Goal: Task Accomplishment & Management: Use online tool/utility

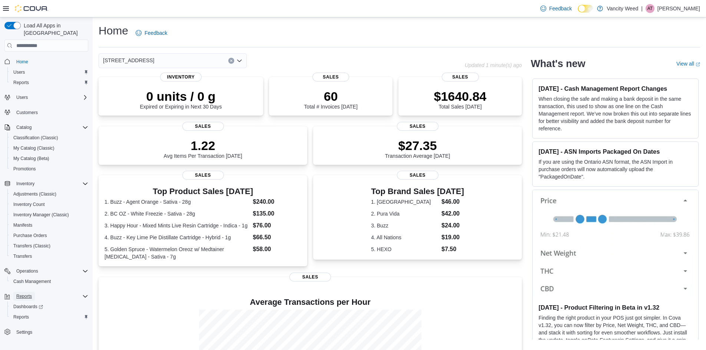
drag, startPoint x: 33, startPoint y: 289, endPoint x: 54, endPoint y: 287, distance: 20.9
click at [33, 292] on button "Reports" at bounding box center [23, 296] width 21 height 9
click at [22, 314] on span "Reports" at bounding box center [21, 317] width 16 height 6
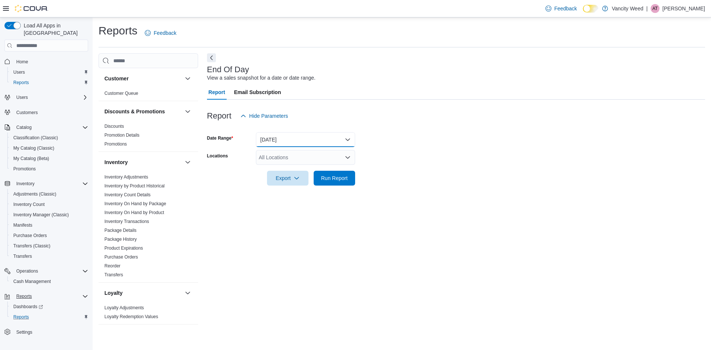
click at [270, 133] on button "[DATE]" at bounding box center [305, 139] width 99 height 15
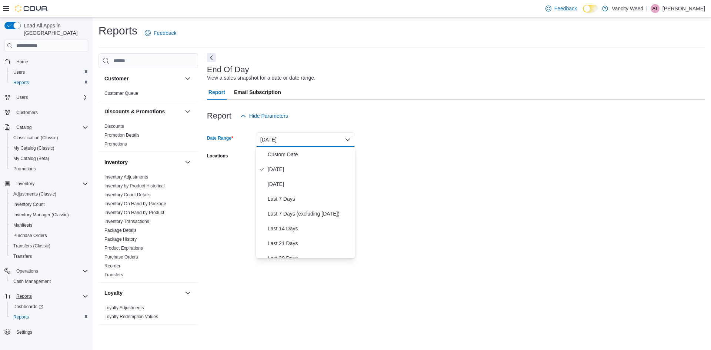
click at [404, 116] on div "Report Hide Parameters" at bounding box center [456, 116] width 498 height 15
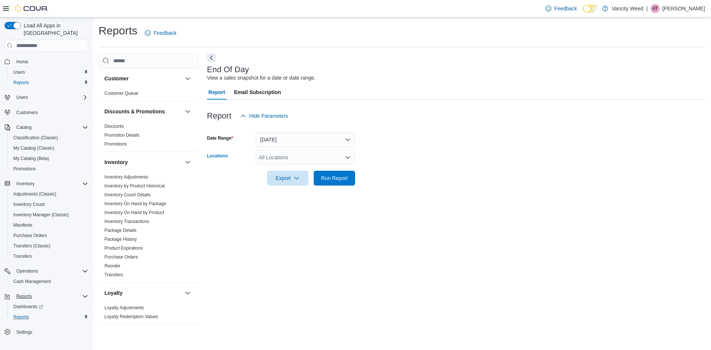
click at [329, 151] on div "All Locations" at bounding box center [305, 157] width 99 height 15
click at [320, 179] on span "[STREET_ADDRESS]" at bounding box center [297, 180] width 51 height 7
click at [334, 180] on span "Run Report" at bounding box center [334, 177] width 27 height 7
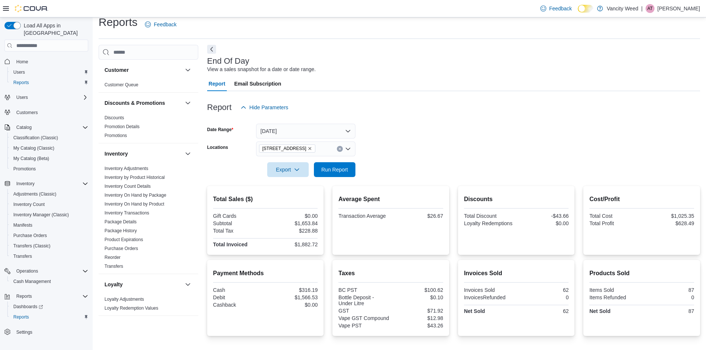
scroll to position [56, 0]
